Goal: Answer question/provide support

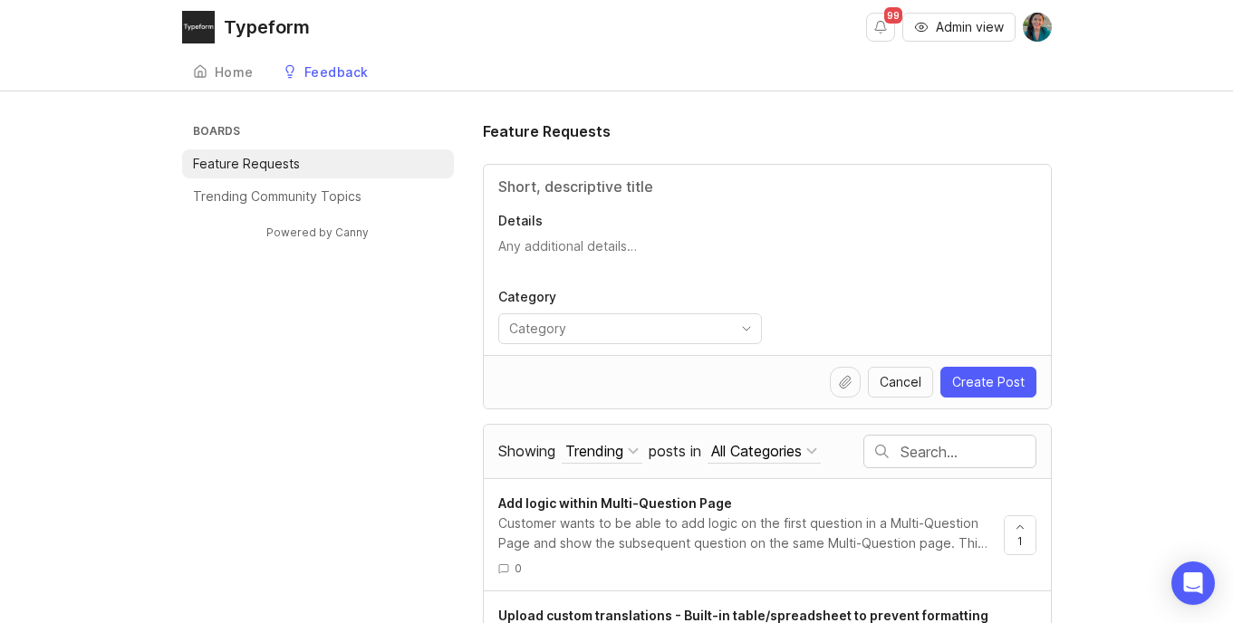
click at [249, 73] on div "Home" at bounding box center [234, 72] width 39 height 13
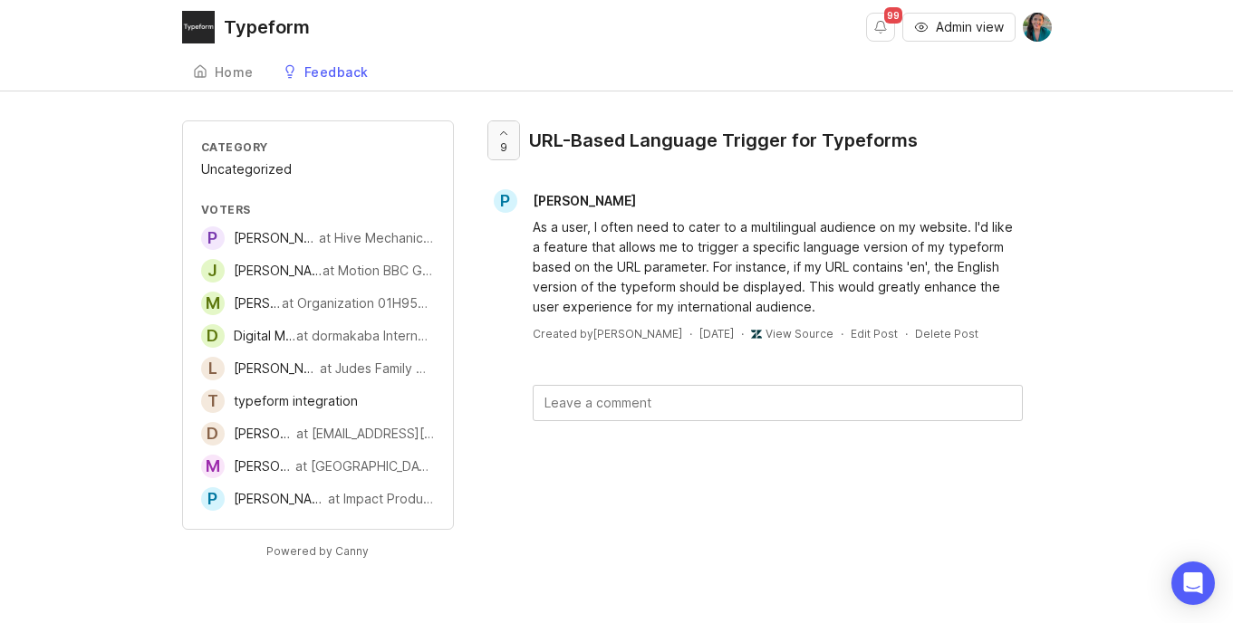
click at [502, 131] on icon at bounding box center [503, 133] width 13 height 13
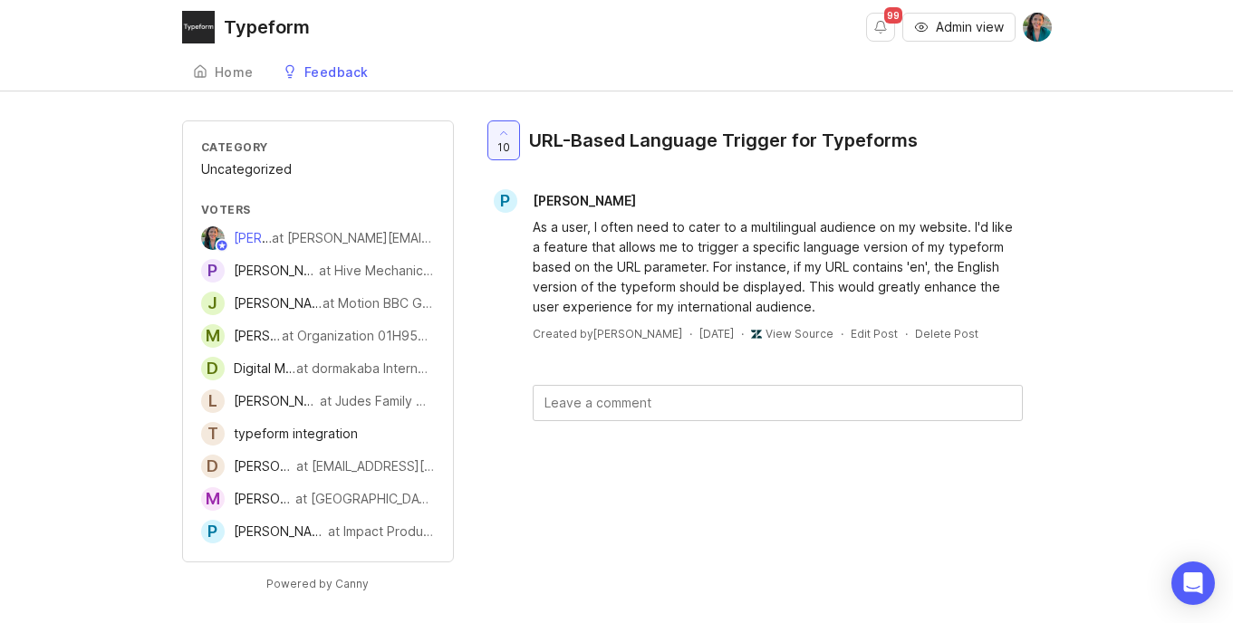
click at [361, 236] on div "at [PERSON_NAME][EMAIL_ADDRESS][PERSON_NAME][DOMAIN_NAME]" at bounding box center [353, 238] width 162 height 20
click at [288, 235] on span "[PERSON_NAME]" at bounding box center [284, 237] width 101 height 15
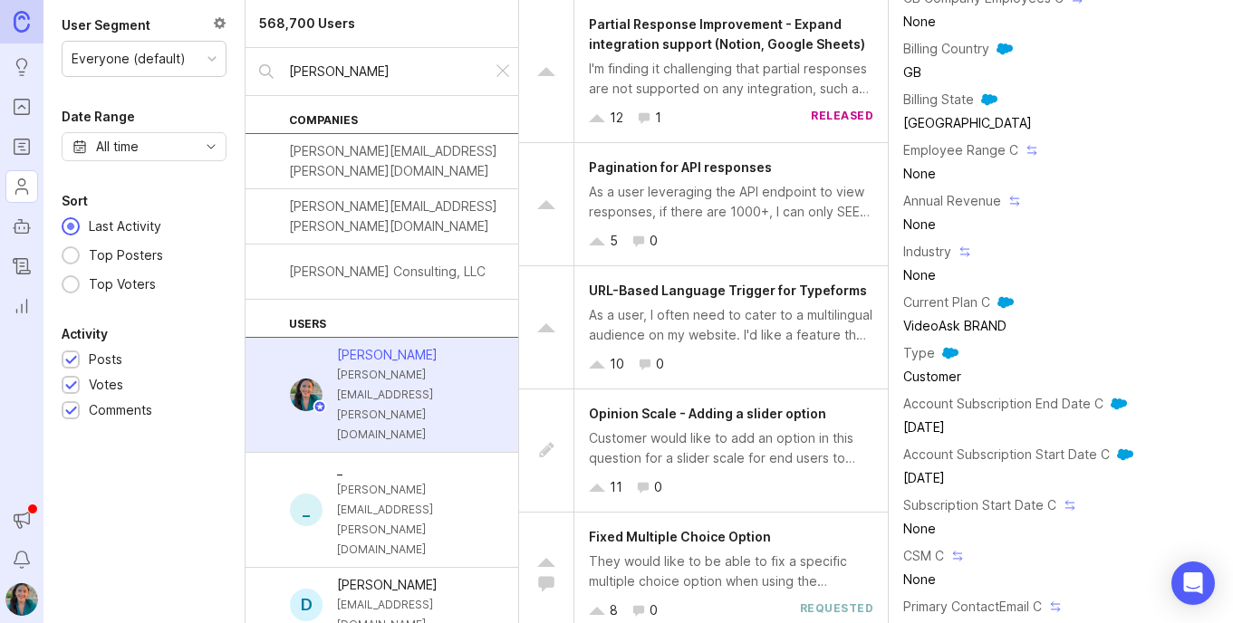
scroll to position [2807, 0]
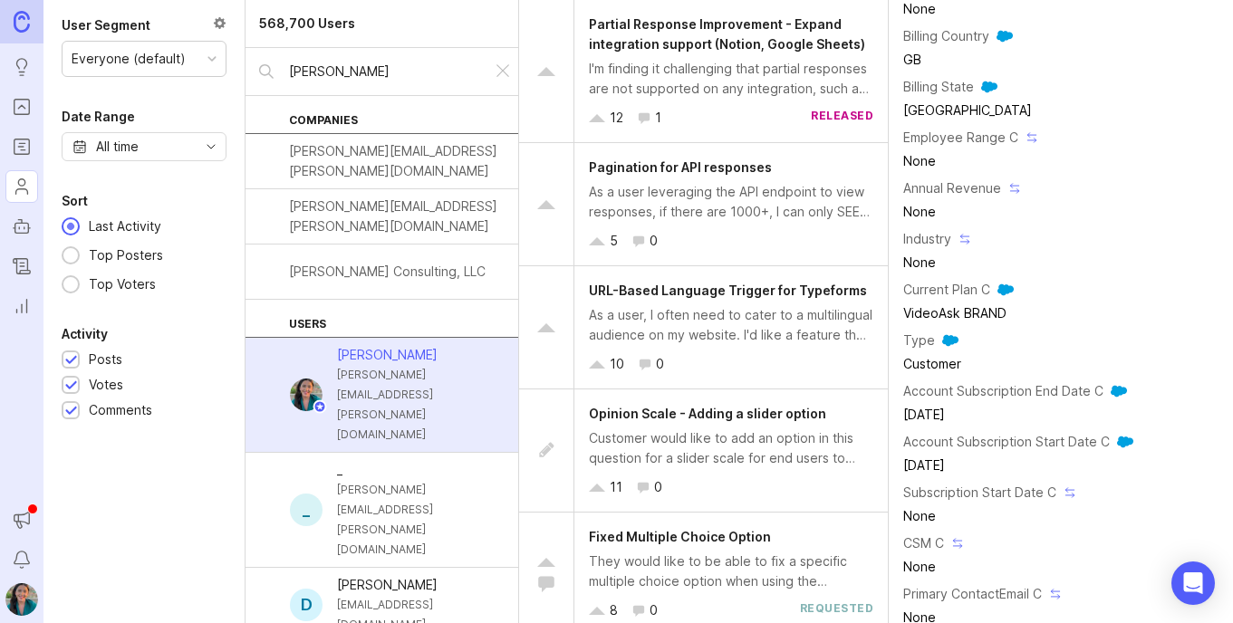
click at [503, 70] on div at bounding box center [503, 72] width 22 height 24
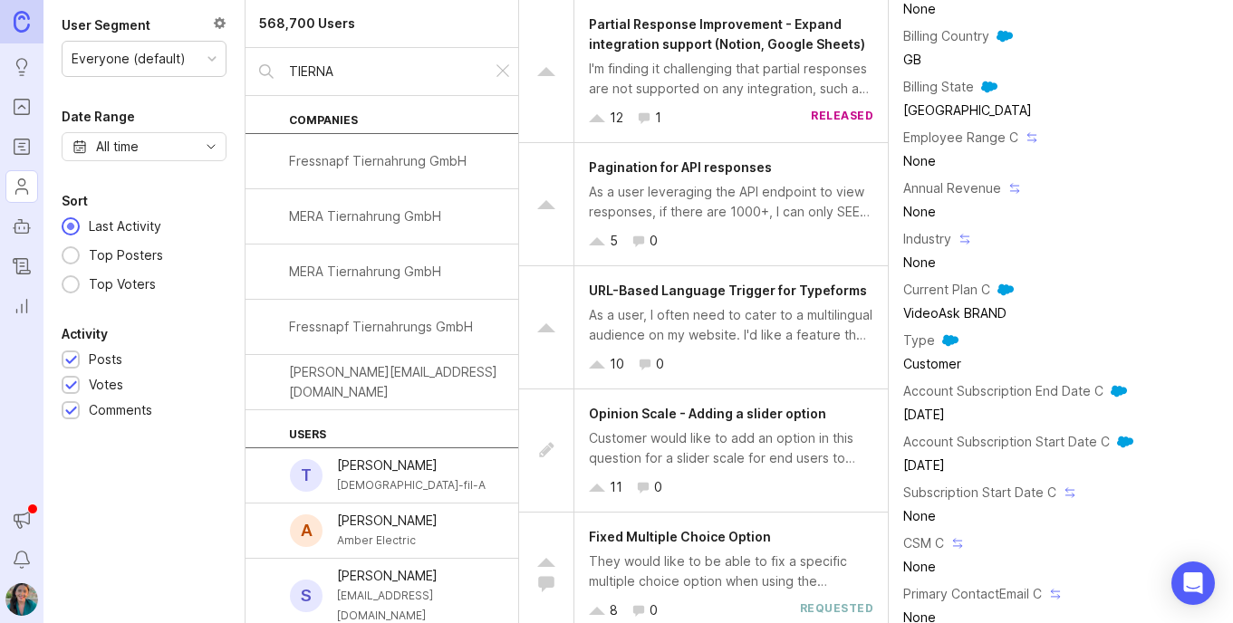
type input "TIERNA"
click at [360, 453] on div "T [PERSON_NAME] [DEMOGRAPHIC_DATA]-fil-A" at bounding box center [382, 475] width 273 height 55
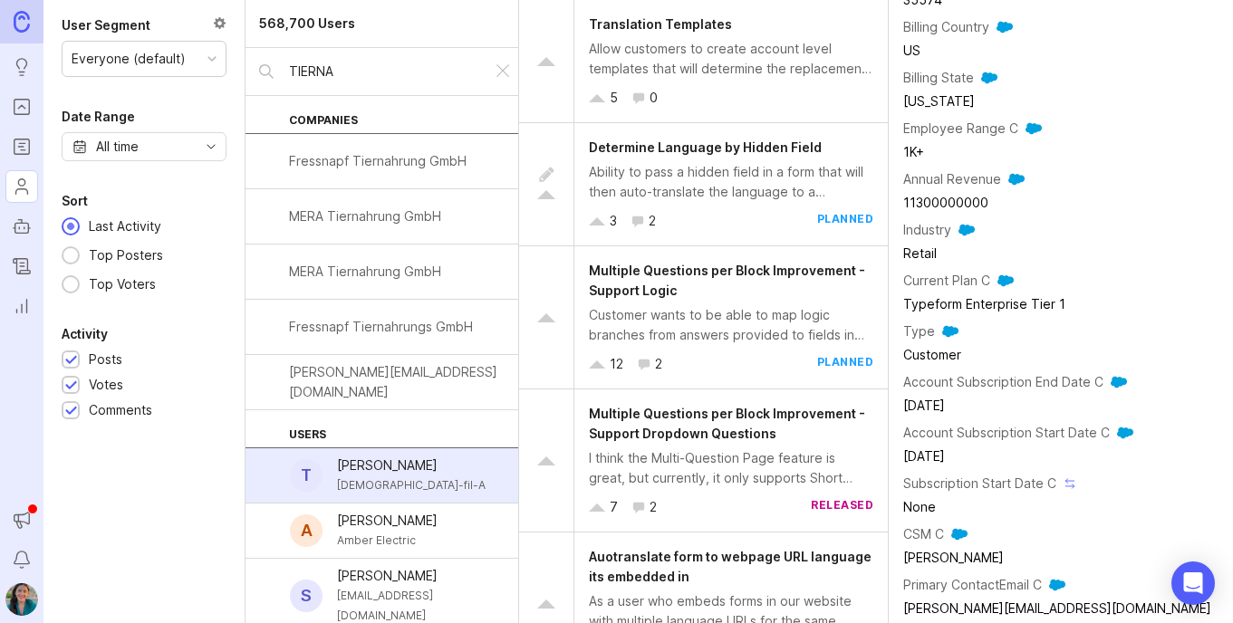
scroll to position [2837, 0]
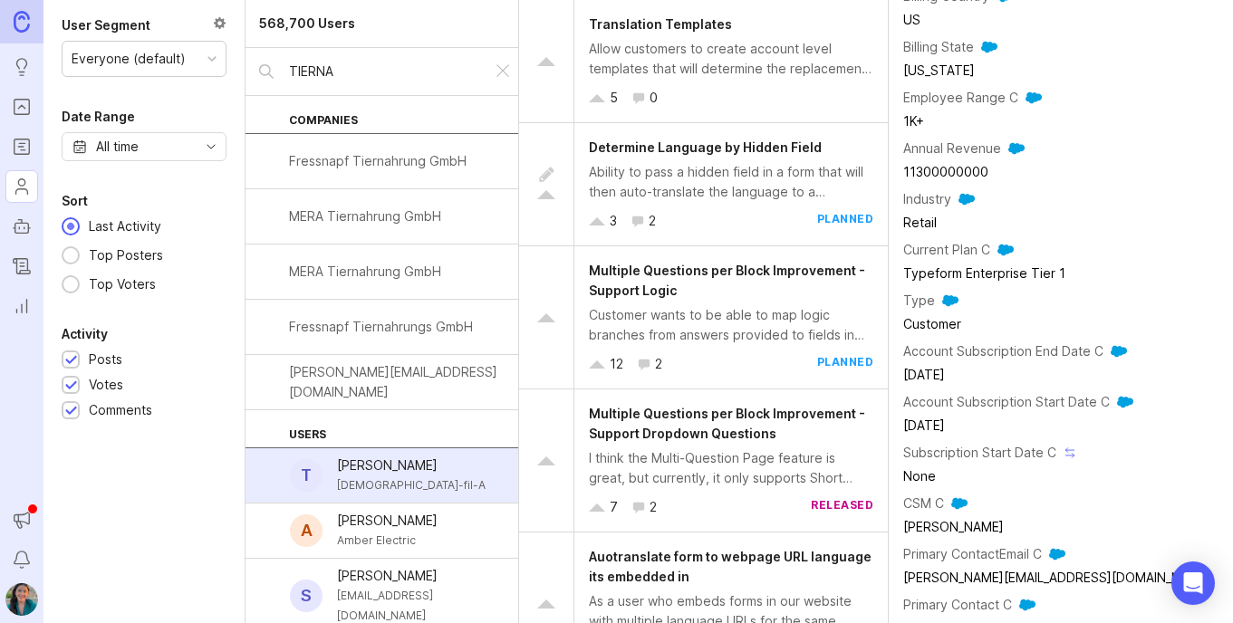
click at [275, 470] on div at bounding box center [269, 476] width 18 height 18
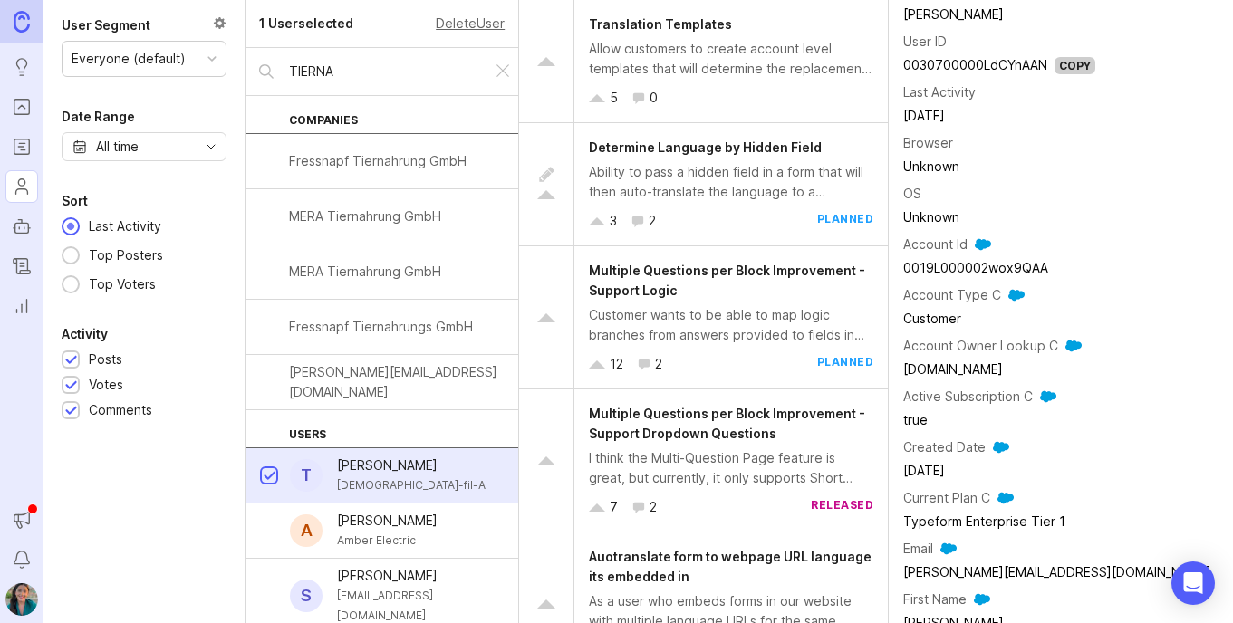
scroll to position [0, 0]
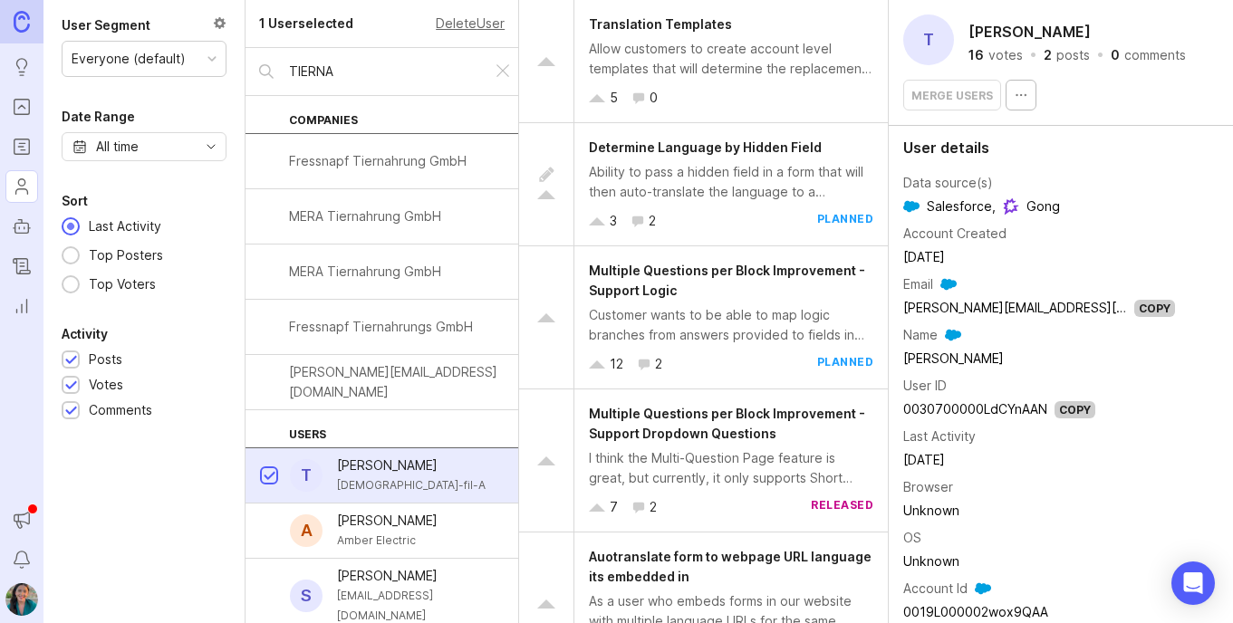
click at [542, 72] on div at bounding box center [546, 61] width 55 height 122
